Goal: Find specific page/section: Find specific page/section

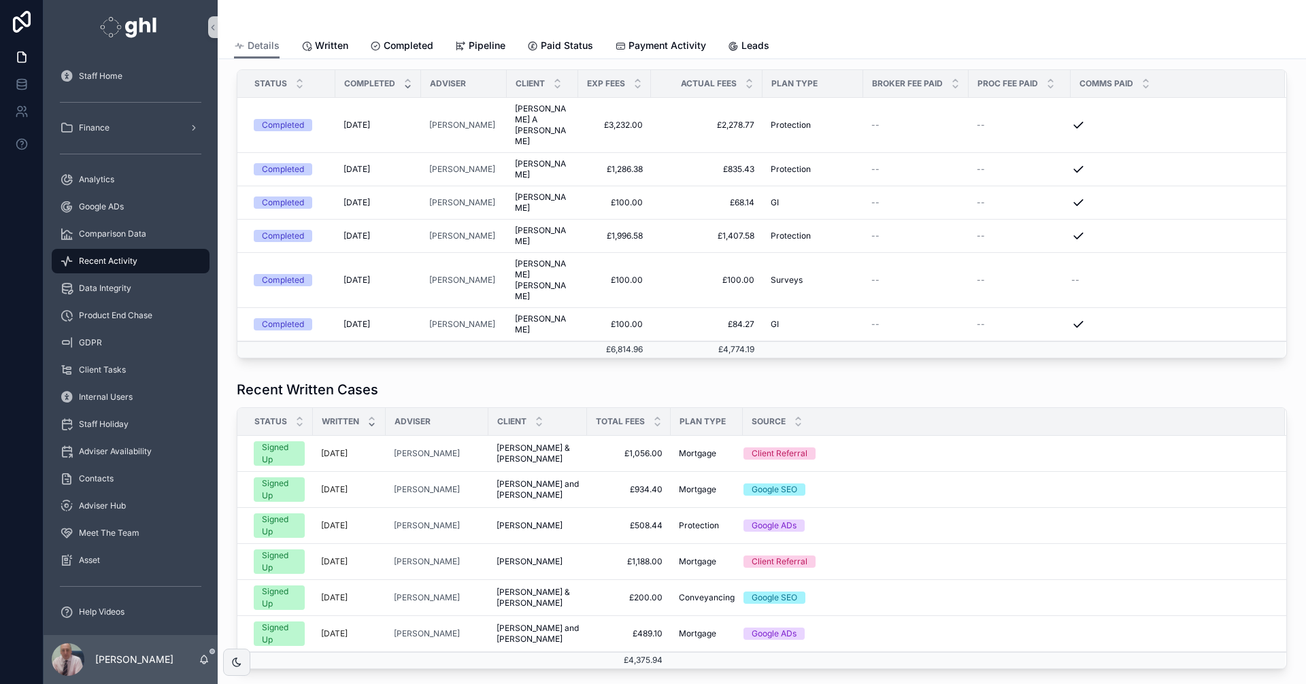
scroll to position [306, 0]
click at [335, 44] on span "Written" at bounding box center [331, 46] width 33 height 14
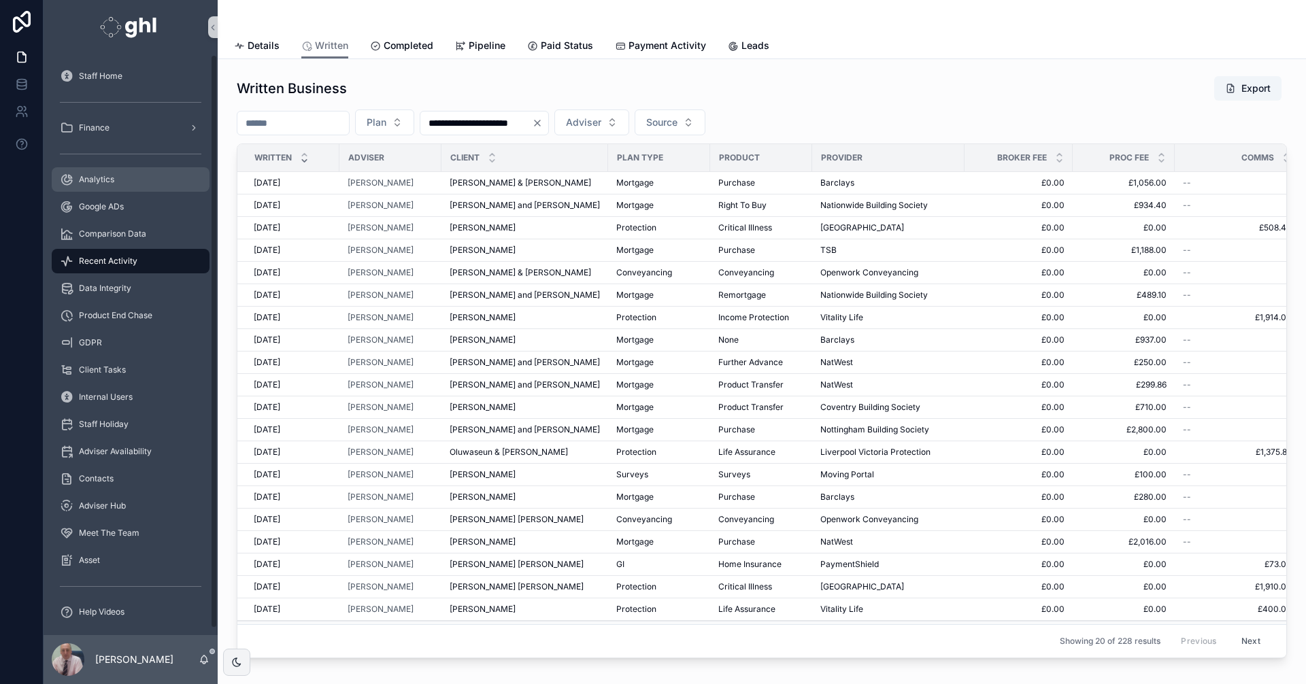
click at [101, 178] on span "Analytics" at bounding box center [96, 179] width 35 height 11
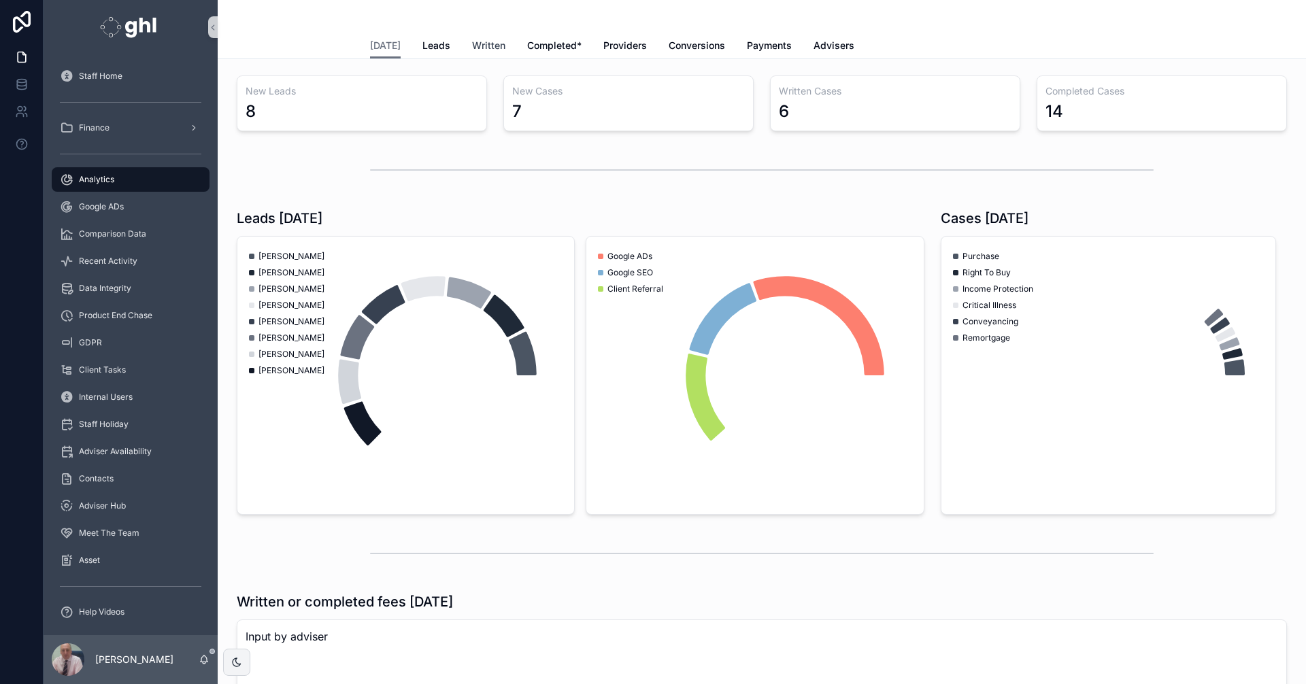
click at [480, 42] on span "Written" at bounding box center [488, 46] width 33 height 14
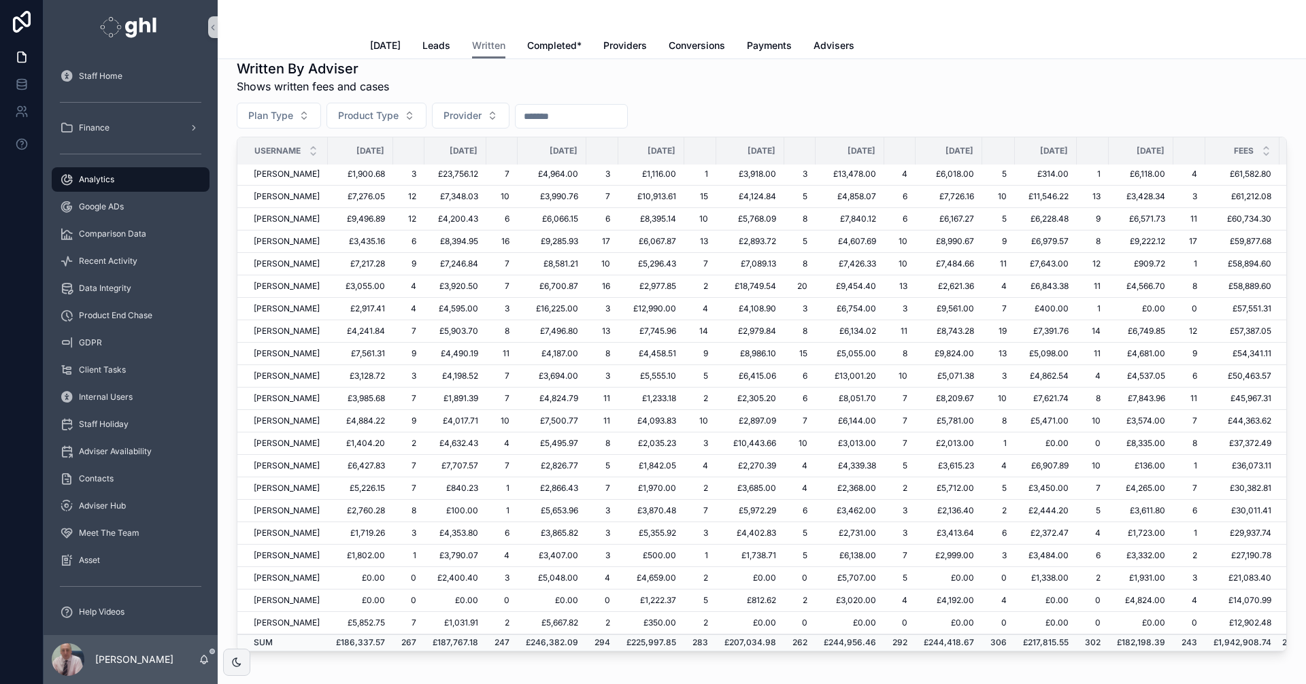
scroll to position [259, 134]
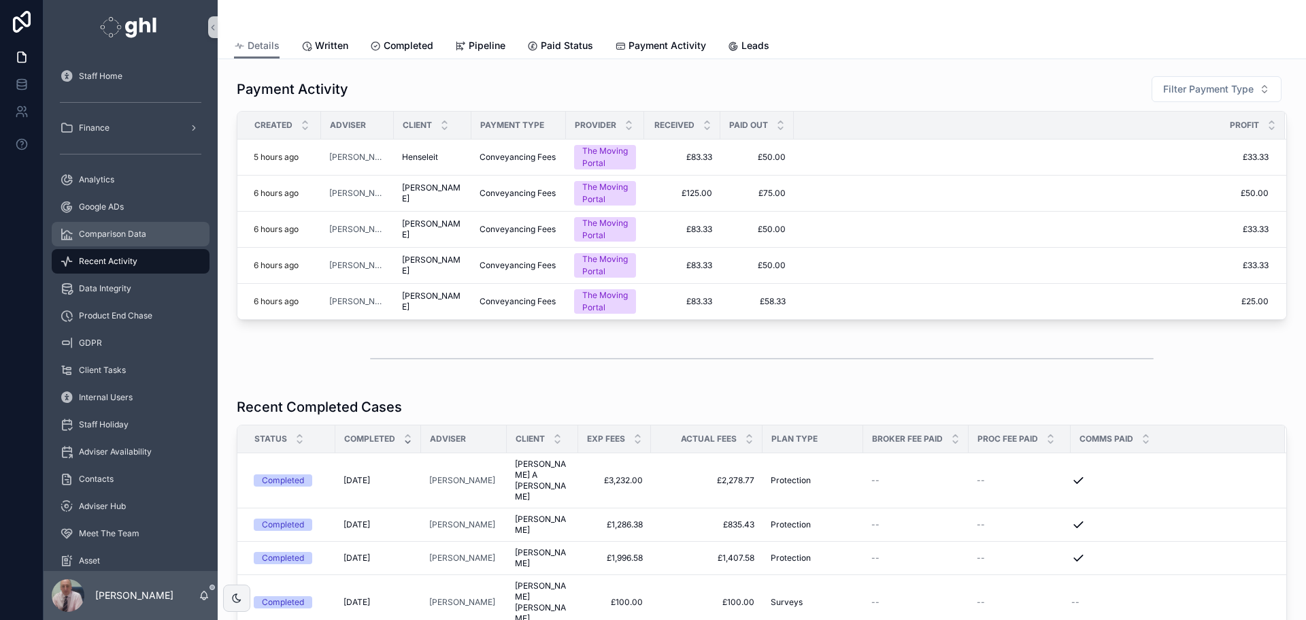
scroll to position [442, 0]
